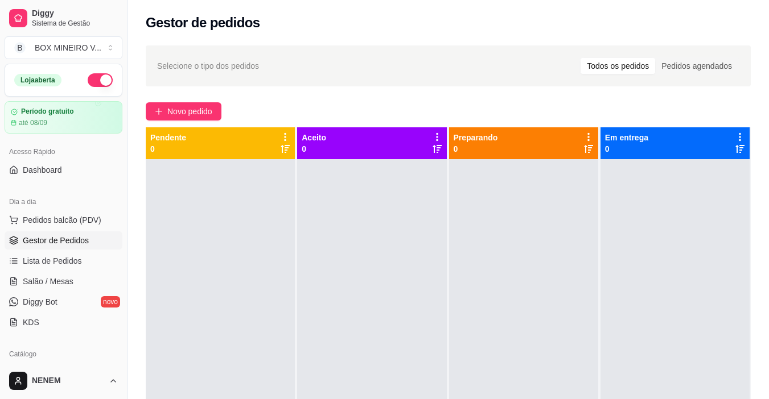
scroll to position [92, 0]
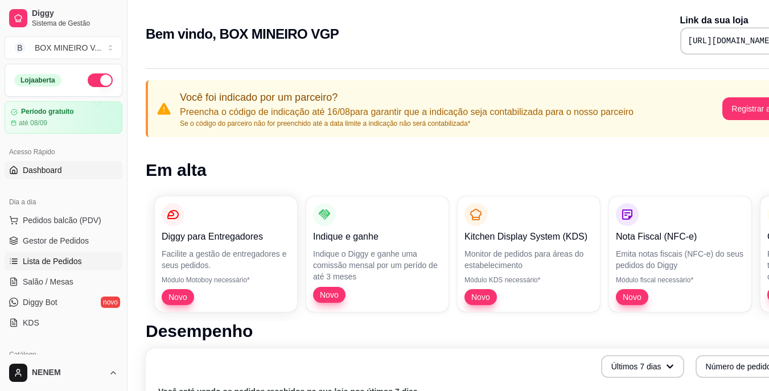
click at [39, 255] on link "Lista de Pedidos" at bounding box center [64, 261] width 118 height 18
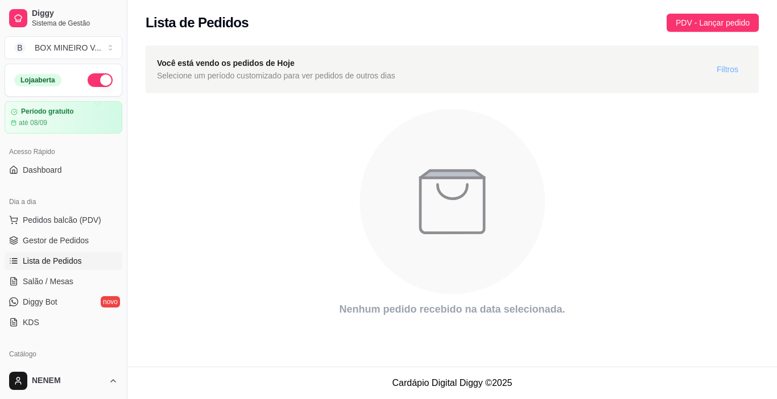
click at [721, 67] on span "Filtros" at bounding box center [728, 69] width 22 height 13
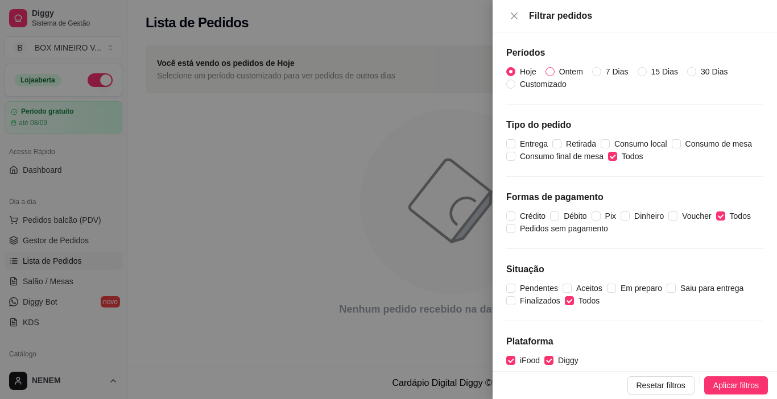
click at [551, 68] on input "Ontem" at bounding box center [550, 71] width 9 height 9
radio input "true"
radio input "false"
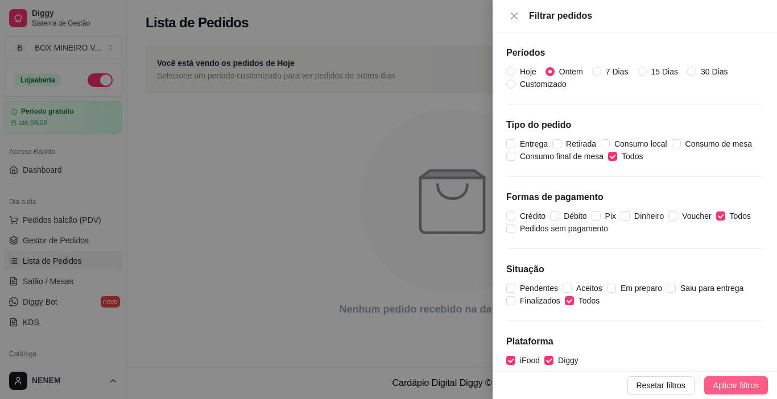
click at [721, 384] on span "Aplicar filtros" at bounding box center [737, 386] width 46 height 13
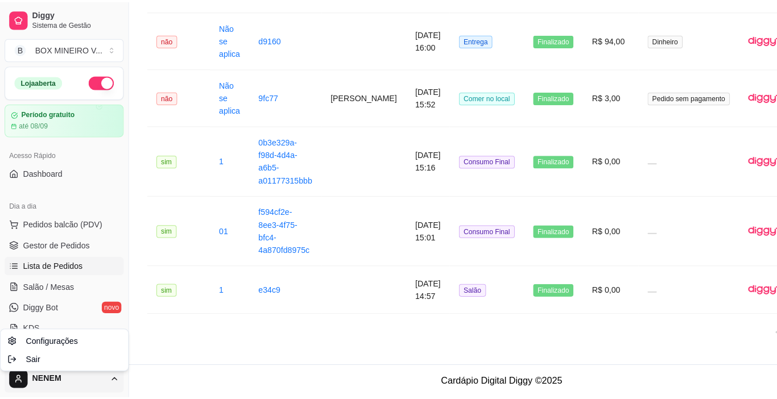
scroll to position [1501, 0]
